Goal: Task Accomplishment & Management: Manage account settings

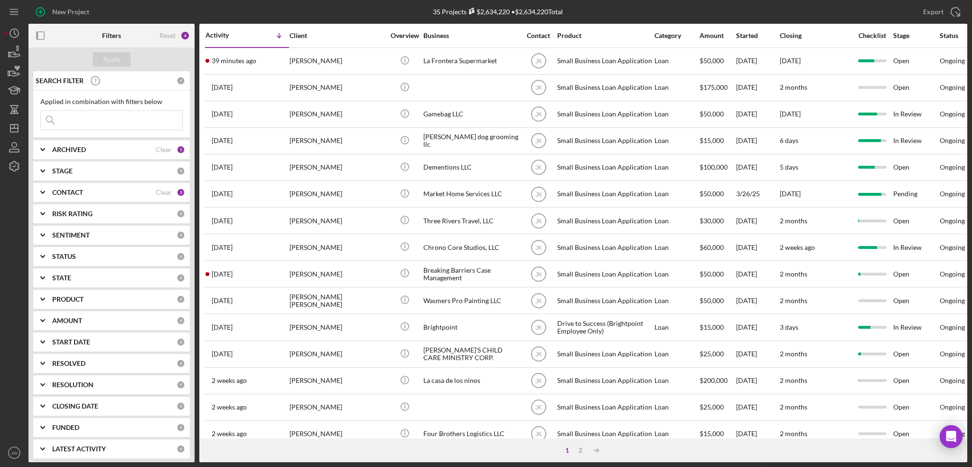
click at [898, 11] on div "Export Icon/Export" at bounding box center [811, 12] width 313 height 24
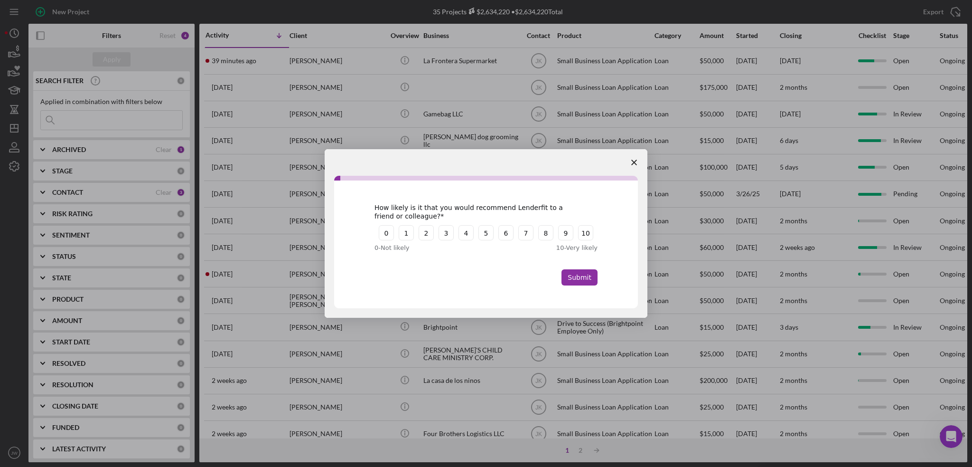
click at [635, 161] on polygon "Close survey" at bounding box center [634, 162] width 6 height 6
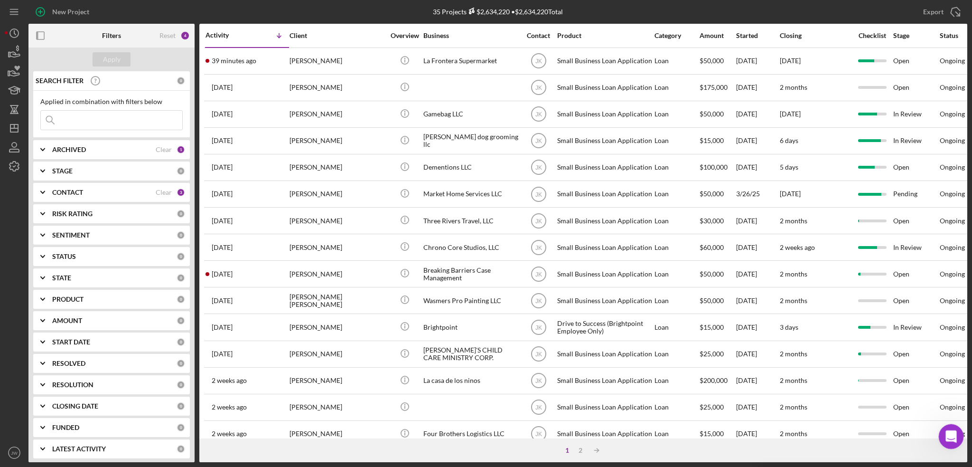
click at [948, 436] on icon "Open Intercom Messenger" at bounding box center [949, 435] width 7 height 8
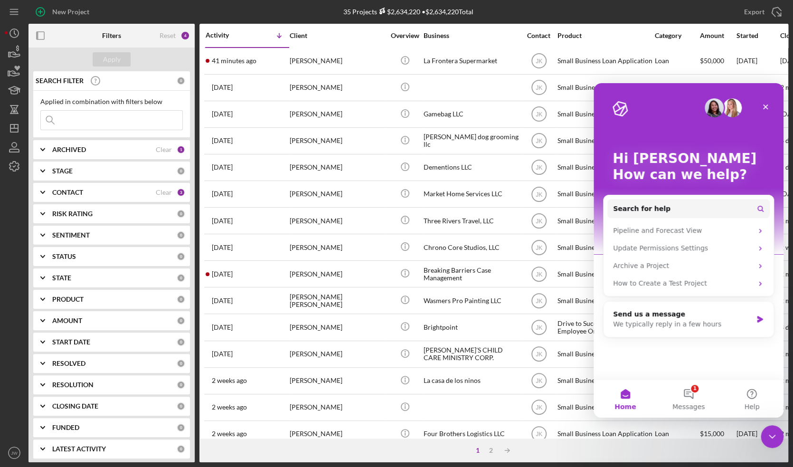
click at [764, 107] on icon "Close" at bounding box center [765, 107] width 8 height 8
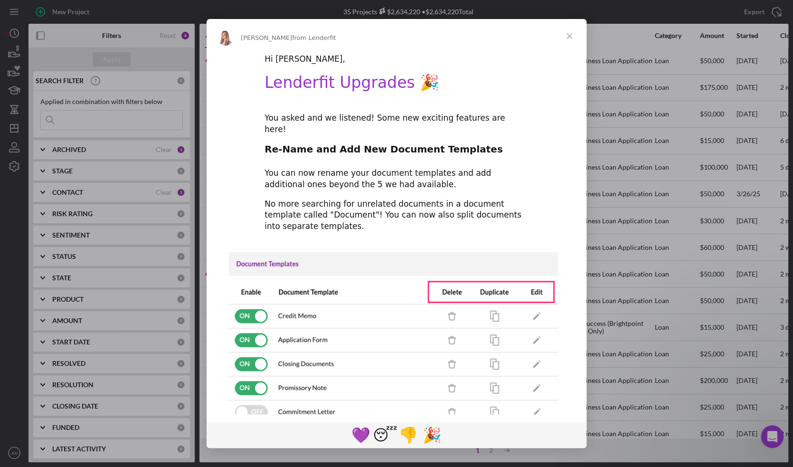
click at [566, 37] on span "Close" at bounding box center [569, 36] width 34 height 34
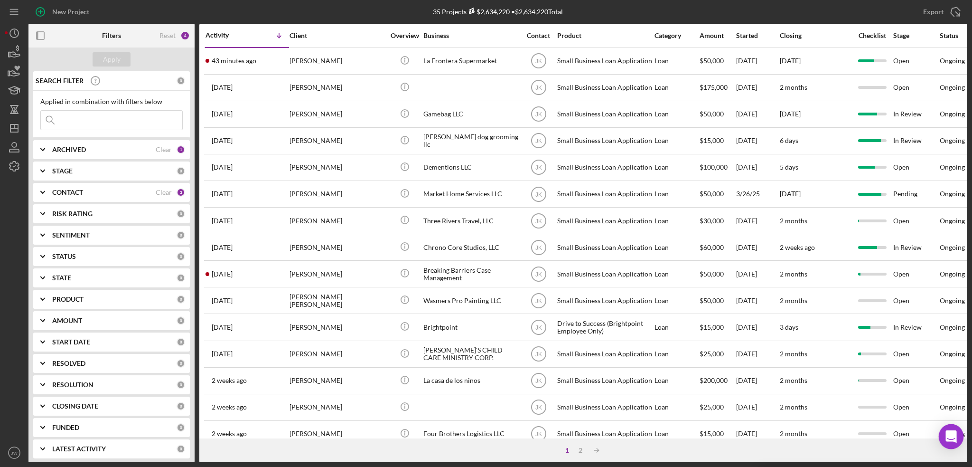
click at [953, 433] on icon "Open Intercom Messenger" at bounding box center [951, 436] width 11 height 12
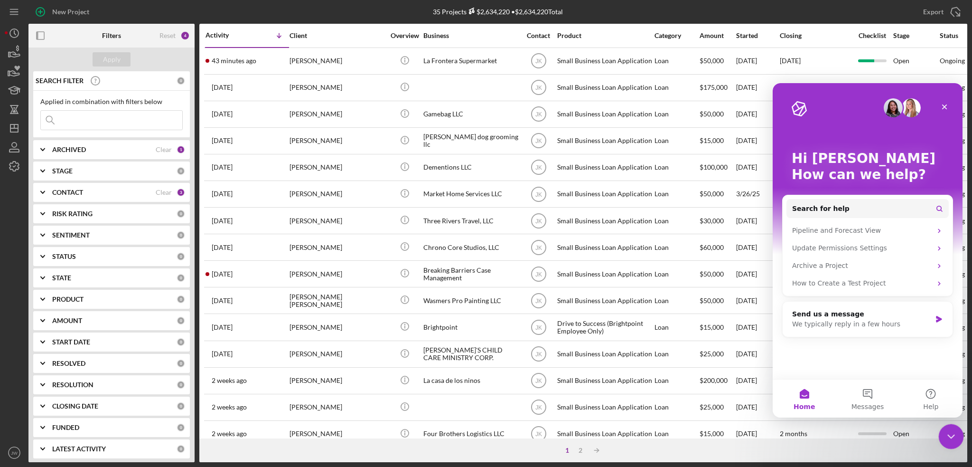
click at [947, 433] on icon "Close Intercom Messenger" at bounding box center [949, 434] width 11 height 11
